Goal: Find specific page/section: Find specific page/section

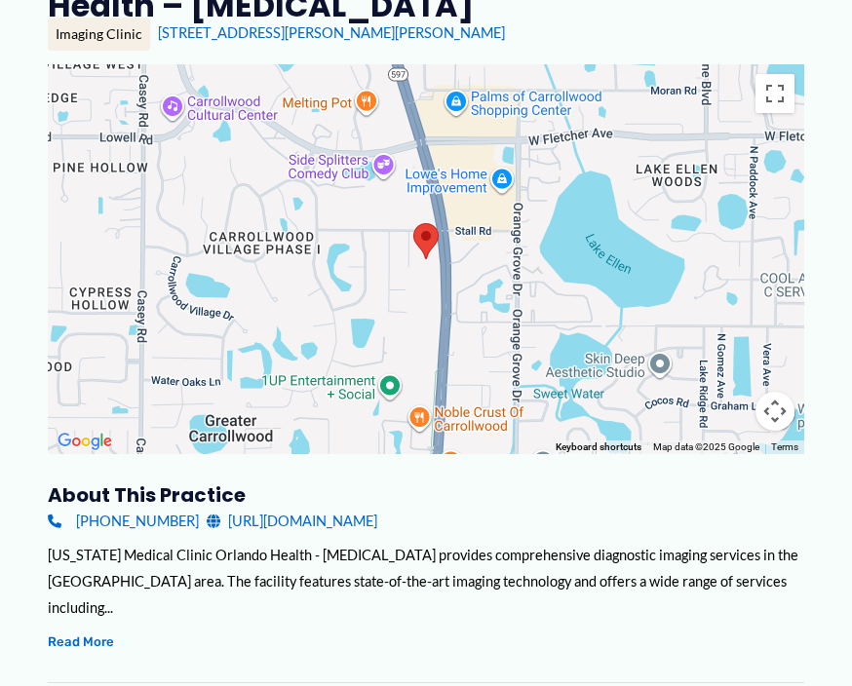
scroll to position [227, 0]
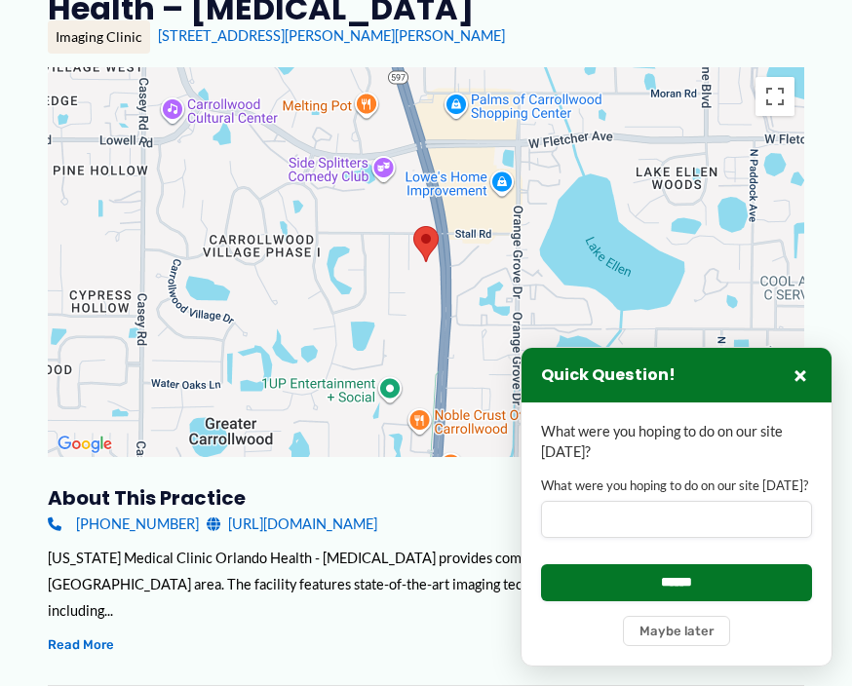
click at [797, 387] on button "×" at bounding box center [800, 375] width 23 height 23
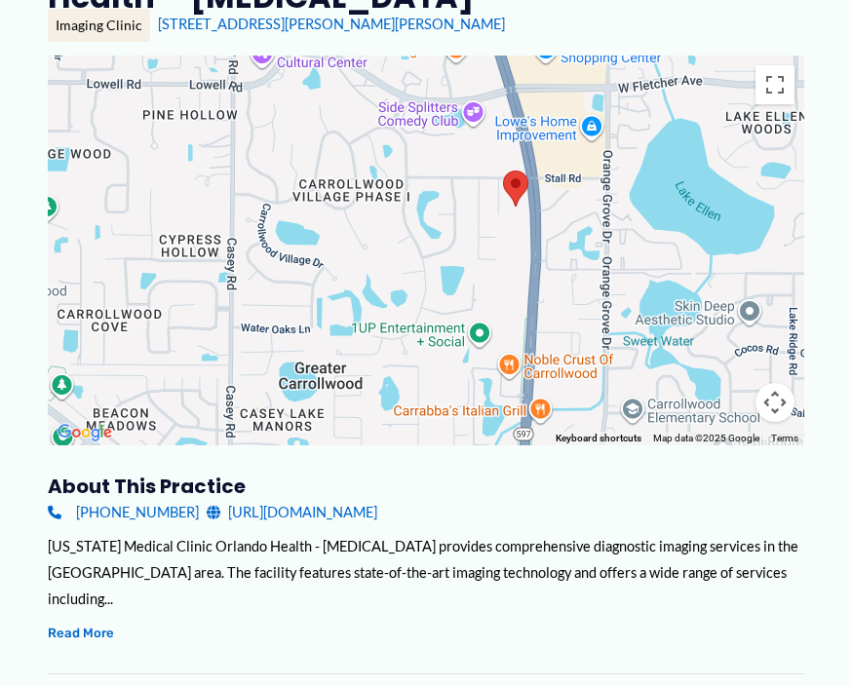
scroll to position [238, 0]
